Goal: Information Seeking & Learning: Learn about a topic

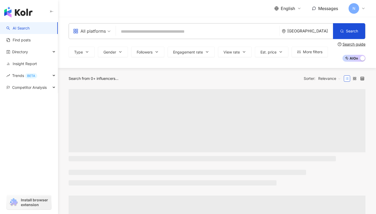
click at [104, 33] on div "All platforms" at bounding box center [89, 31] width 33 height 8
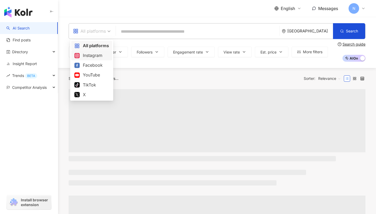
click at [101, 54] on div "Instagram" at bounding box center [91, 55] width 35 height 7
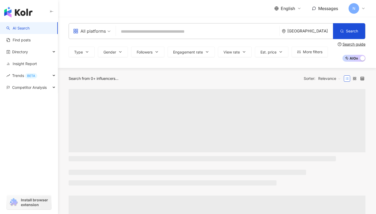
click at [316, 32] on div "Thailand" at bounding box center [310, 31] width 46 height 4
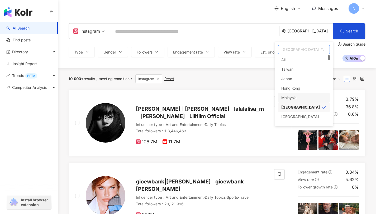
scroll to position [8, 0]
click at [298, 116] on div "Singapore" at bounding box center [300, 117] width 38 height 9
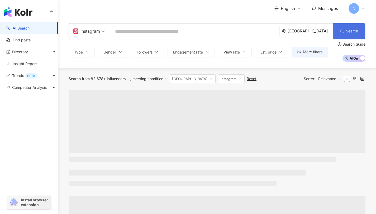
click at [344, 31] on button "Search" at bounding box center [349, 31] width 32 height 16
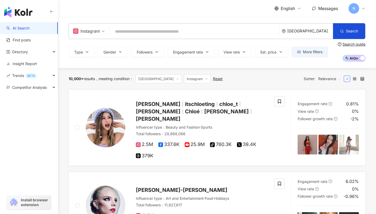
click at [216, 34] on input "search" at bounding box center [194, 32] width 165 height 10
type input "*"
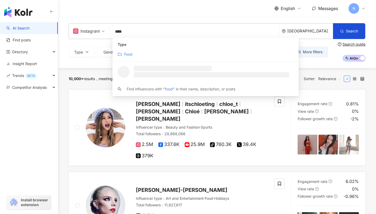
click at [209, 53] on div "Food" at bounding box center [206, 54] width 176 height 6
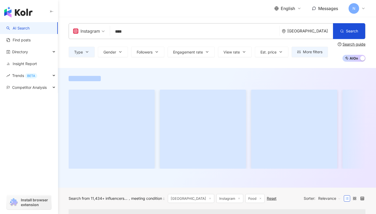
click at [350, 33] on button "Search" at bounding box center [349, 31] width 32 height 16
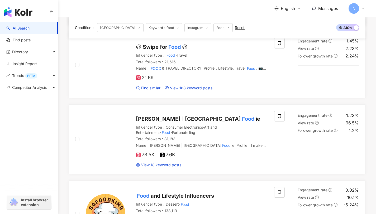
scroll to position [501, 0]
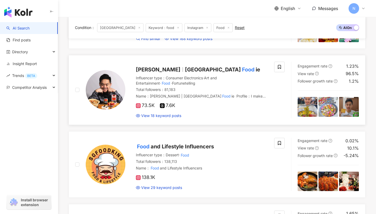
click at [108, 94] on img at bounding box center [106, 90] width 40 height 40
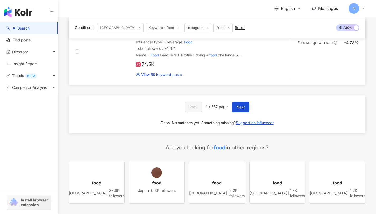
scroll to position [929, 0]
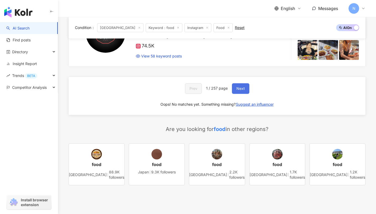
click at [243, 83] on button "Next" at bounding box center [240, 88] width 17 height 11
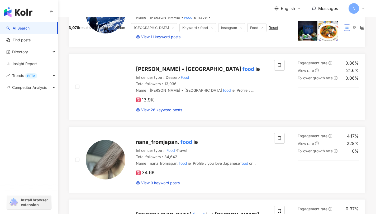
scroll to position [0, 0]
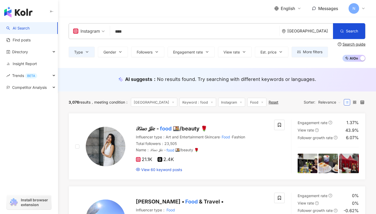
click at [150, 32] on input "****" at bounding box center [194, 32] width 165 height 10
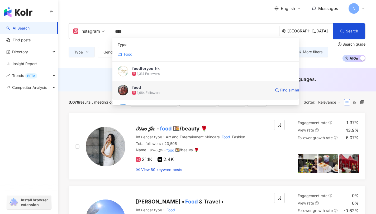
scroll to position [48, 0]
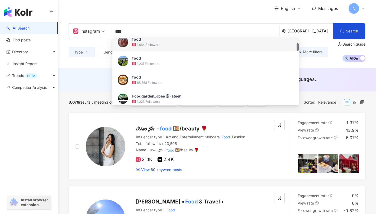
click at [147, 31] on input "****" at bounding box center [194, 32] width 165 height 10
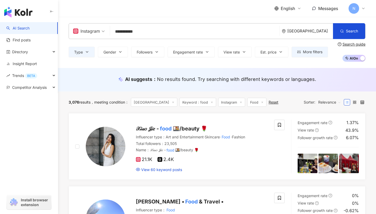
scroll to position [2, 0]
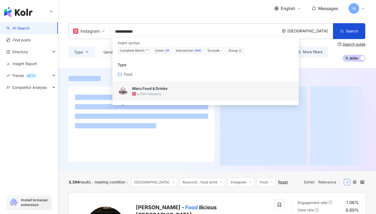
click at [147, 27] on input "**********" at bounding box center [194, 32] width 165 height 10
drag, startPoint x: 128, startPoint y: 30, endPoint x: 108, endPoint y: 35, distance: 19.8
click at [108, 35] on div "**********" at bounding box center [217, 31] width 296 height 16
click at [125, 29] on input "**********" at bounding box center [194, 32] width 165 height 10
drag, startPoint x: 122, startPoint y: 30, endPoint x: 108, endPoint y: 31, distance: 14.8
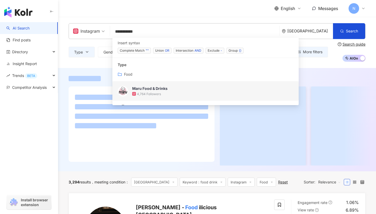
click at [108, 31] on div "**********" at bounding box center [217, 31] width 296 height 16
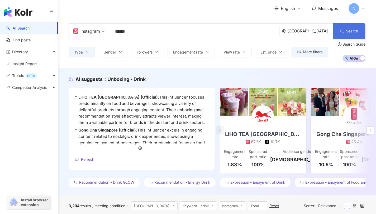
type input "*****"
click at [348, 29] on span "Search" at bounding box center [351, 31] width 12 height 4
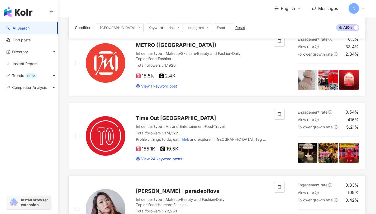
scroll to position [764, 0]
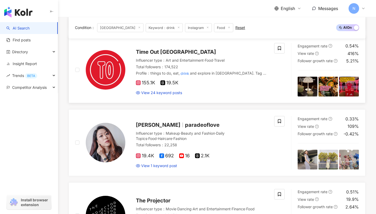
click at [164, 55] on span "Time Out Singapore" at bounding box center [176, 52] width 80 height 6
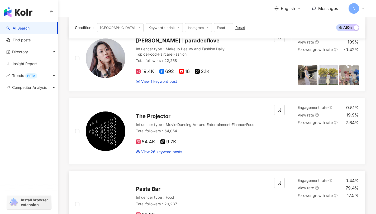
scroll to position [952, 0]
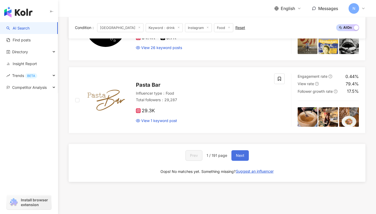
click at [237, 158] on span "Next" at bounding box center [240, 155] width 8 height 4
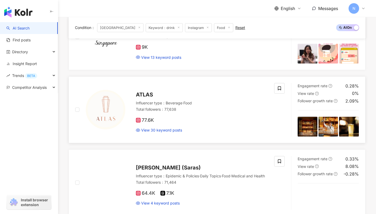
scroll to position [797, 0]
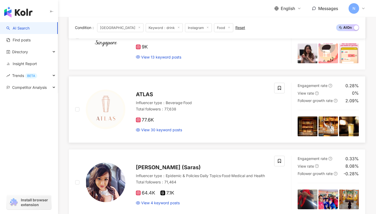
click at [141, 98] on span "ATLAS" at bounding box center [144, 94] width 17 height 6
click at [30, 31] on link "AI Search" at bounding box center [17, 28] width 23 height 5
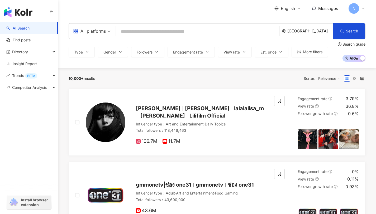
click at [132, 31] on input "search" at bounding box center [197, 32] width 159 height 10
click at [311, 30] on div "Thailand" at bounding box center [310, 31] width 46 height 4
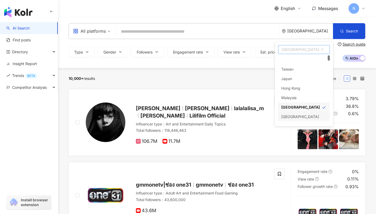
scroll to position [46, 0]
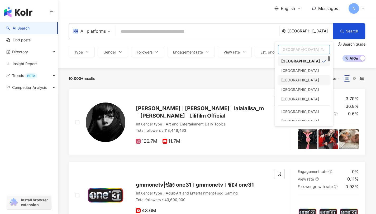
click at [298, 79] on div "Singapore" at bounding box center [300, 79] width 38 height 9
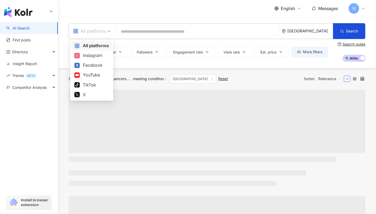
click at [91, 31] on div "All platforms" at bounding box center [89, 31] width 33 height 8
click at [101, 47] on div "All platforms" at bounding box center [91, 45] width 35 height 7
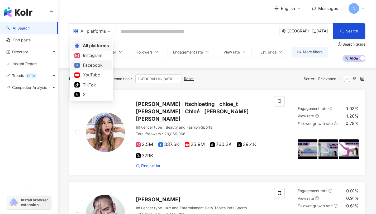
click at [141, 33] on input "search" at bounding box center [197, 32] width 159 height 10
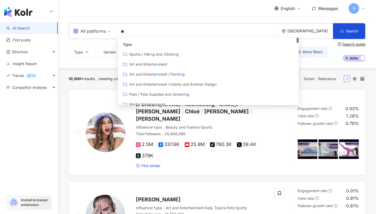
type input "*"
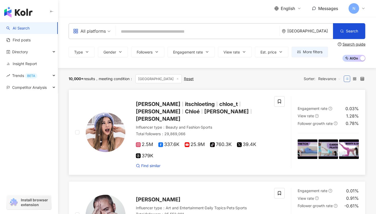
click at [219, 104] on span "chloe_t" at bounding box center [228, 104] width 18 height 6
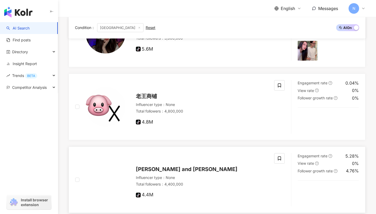
scroll to position [843, 0]
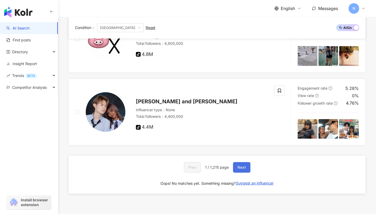
click at [236, 162] on button "Next" at bounding box center [241, 167] width 17 height 11
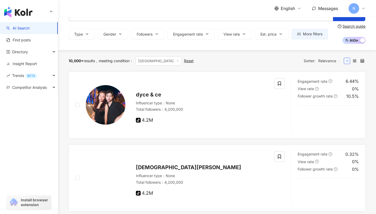
scroll to position [0, 0]
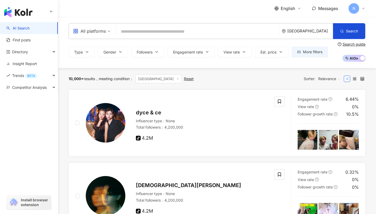
click at [202, 27] on input "search" at bounding box center [197, 32] width 159 height 10
click at [93, 31] on div "All platforms" at bounding box center [89, 31] width 33 height 8
click at [137, 19] on div "All platforms Singapore Search customizedTag Type Art and Enterta i nment / I n…" at bounding box center [217, 42] width 318 height 51
click at [136, 31] on input "search" at bounding box center [197, 32] width 159 height 10
click at [100, 28] on div "All platforms" at bounding box center [89, 31] width 33 height 8
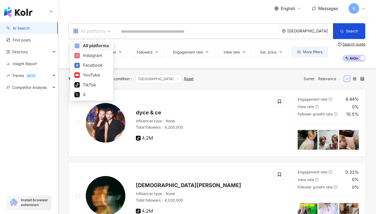
click at [129, 30] on input "search" at bounding box center [197, 32] width 159 height 10
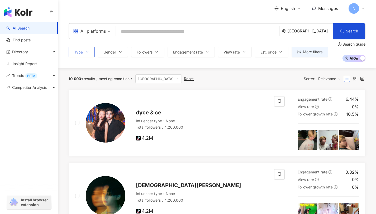
click at [84, 51] on button "Type" at bounding box center [82, 52] width 26 height 11
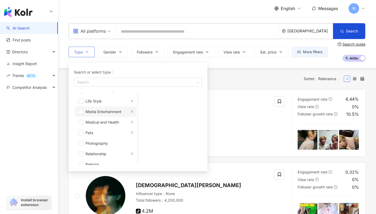
scroll to position [114, 0]
click at [81, 98] on li "Life Style" at bounding box center [106, 101] width 62 height 11
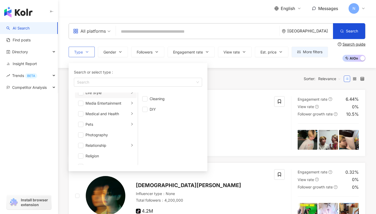
scroll to position [37, 0]
click at [85, 134] on li "Food" at bounding box center [106, 135] width 62 height 11
click at [148, 96] on li "Beverage" at bounding box center [170, 99] width 62 height 11
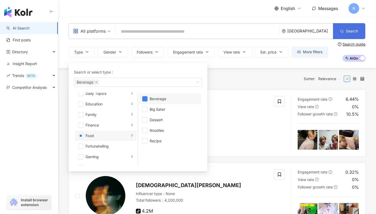
click at [344, 29] on button "Search" at bounding box center [349, 31] width 32 height 16
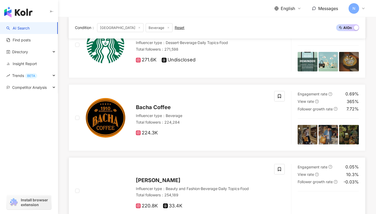
scroll to position [569, 0]
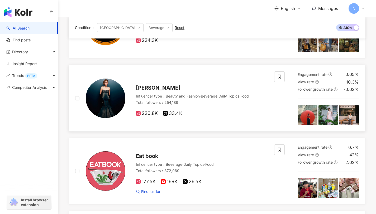
drag, startPoint x: 133, startPoint y: 85, endPoint x: 138, endPoint y: 87, distance: 5.0
click at [110, 102] on img at bounding box center [106, 99] width 40 height 40
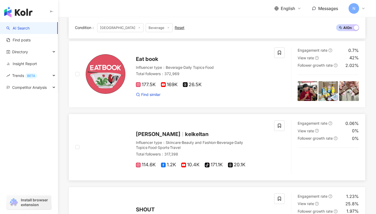
scroll to position [666, 0]
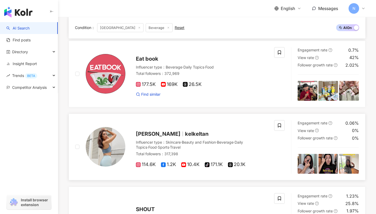
click at [143, 135] on span "[PERSON_NAME]" at bounding box center [158, 134] width 45 height 6
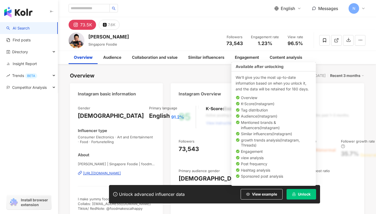
scroll to position [566, 0]
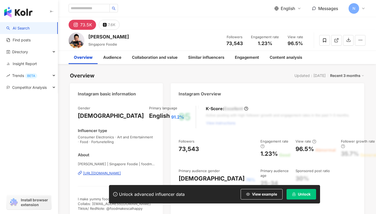
click at [81, 26] on div "73.5K" at bounding box center [86, 24] width 12 height 7
click at [96, 23] on div "73.5K 7.6K" at bounding box center [94, 25] width 51 height 10
click at [87, 26] on div "73.5K" at bounding box center [86, 24] width 12 height 7
click at [87, 28] on div "73.5K" at bounding box center [86, 24] width 12 height 7
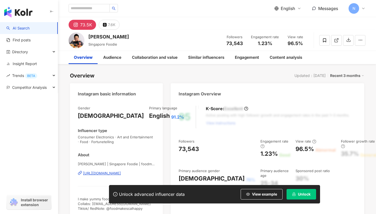
click at [85, 23] on div "73.5K" at bounding box center [86, 24] width 12 height 7
drag, startPoint x: 124, startPoint y: 37, endPoint x: 89, endPoint y: 36, distance: 34.8
click at [89, 36] on div "Calvin Lee Singapore Foodie Followers 73,543 Engagement rate 1.23% View rate 96…" at bounding box center [217, 40] width 318 height 21
copy div "Calvin Lee"
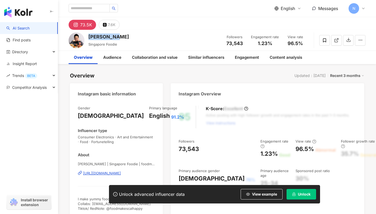
click at [118, 23] on button "7.6K" at bounding box center [109, 25] width 21 height 10
click at [131, 29] on div "73.5K 7.6K" at bounding box center [217, 23] width 318 height 13
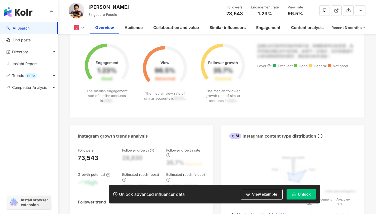
scroll to position [140, 0]
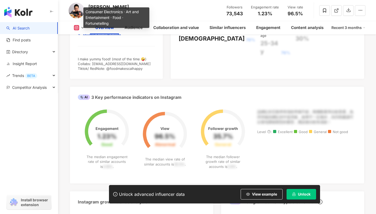
click at [80, 30] on icon at bounding box center [82, 28] width 4 height 4
click at [81, 30] on icon at bounding box center [82, 28] width 4 height 4
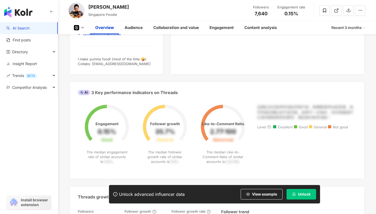
scroll to position [23, 0]
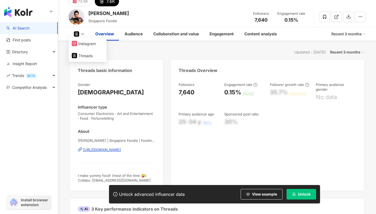
click at [130, 16] on div "Calvin Lee Singapore Foodie Followers 7,640 Engagement rate 0.15%" at bounding box center [217, 16] width 318 height 21
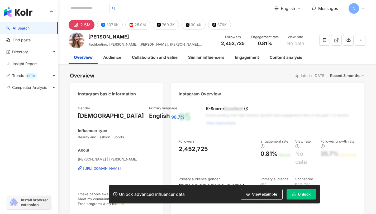
click at [81, 24] on div "2.5M" at bounding box center [85, 24] width 10 height 7
drag, startPoint x: 65, startPoint y: 25, endPoint x: 93, endPoint y: 25, distance: 28.7
click at [94, 25] on div "2.5M 337.6K 25.9M tiktok-icon 760.3K 39.4K 379K" at bounding box center [217, 23] width 318 height 13
click at [98, 8] on input "search" at bounding box center [89, 8] width 41 height 8
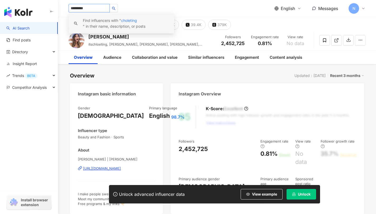
click at [101, 9] on input "*********" at bounding box center [89, 8] width 41 height 8
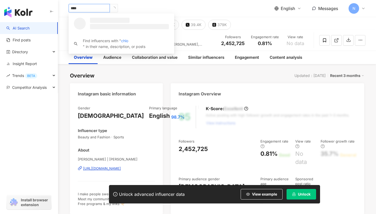
type input "****"
